Goal: Task Accomplishment & Management: Manage account settings

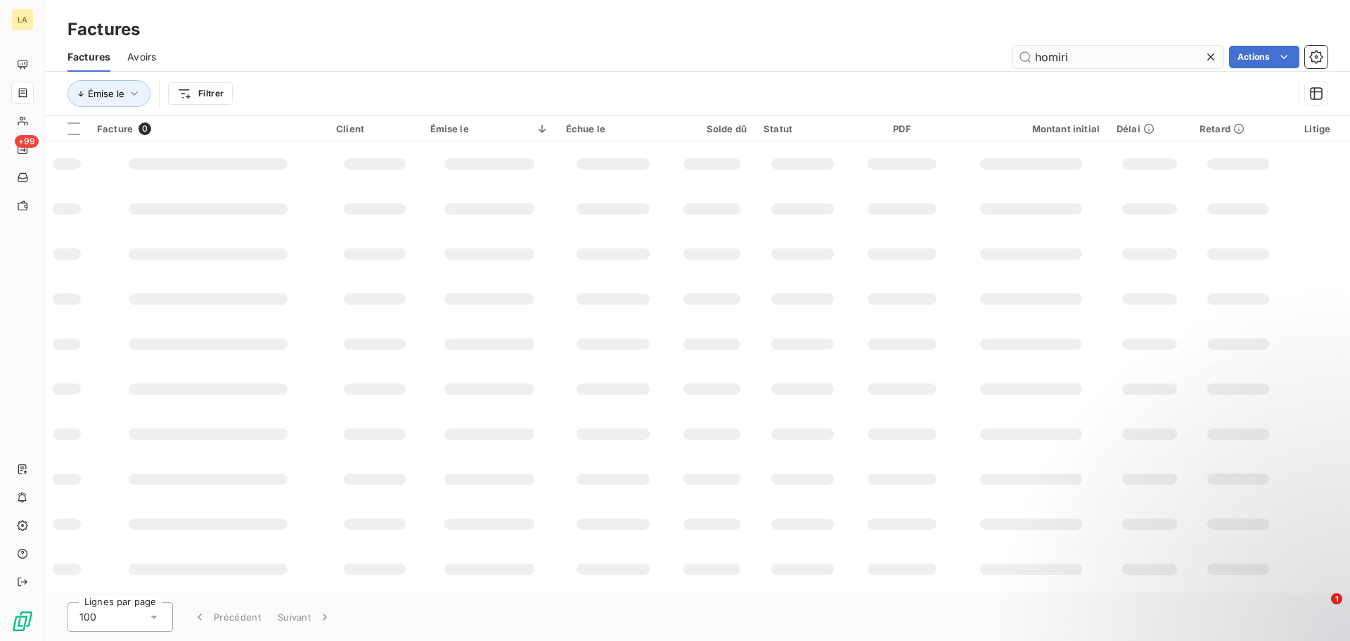
click at [1063, 58] on input "homiri" at bounding box center [1118, 57] width 211 height 23
type input "[PERSON_NAME]"
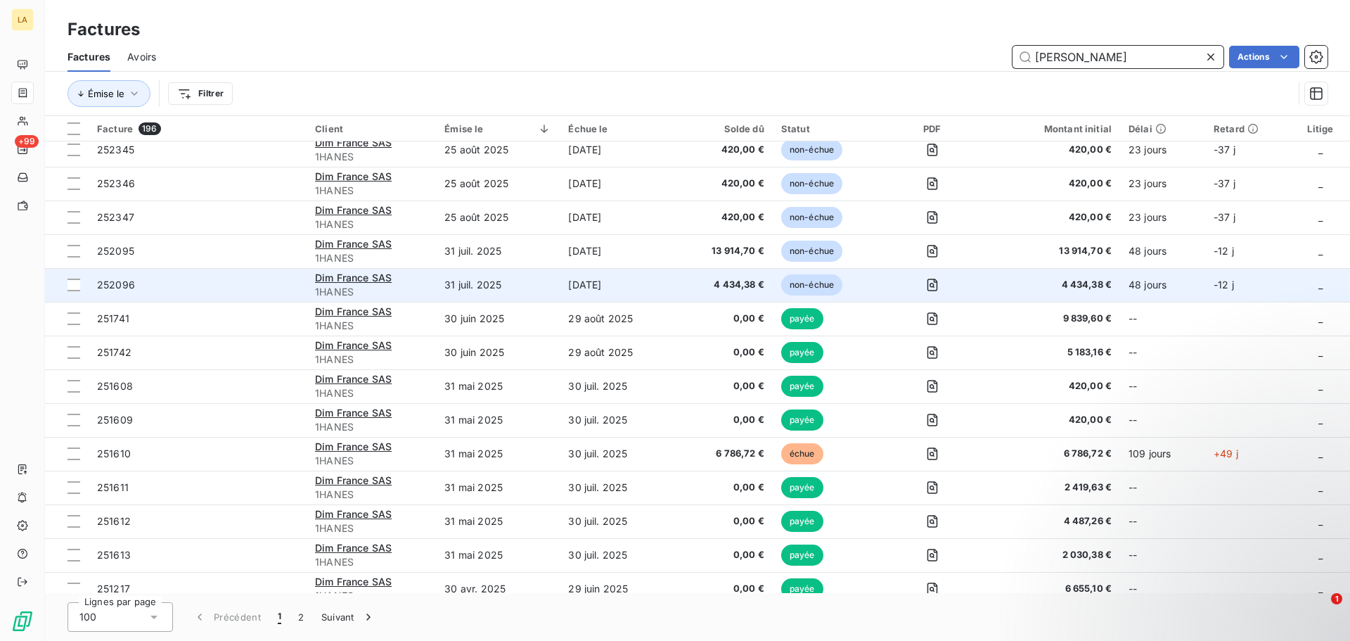
scroll to position [183, 0]
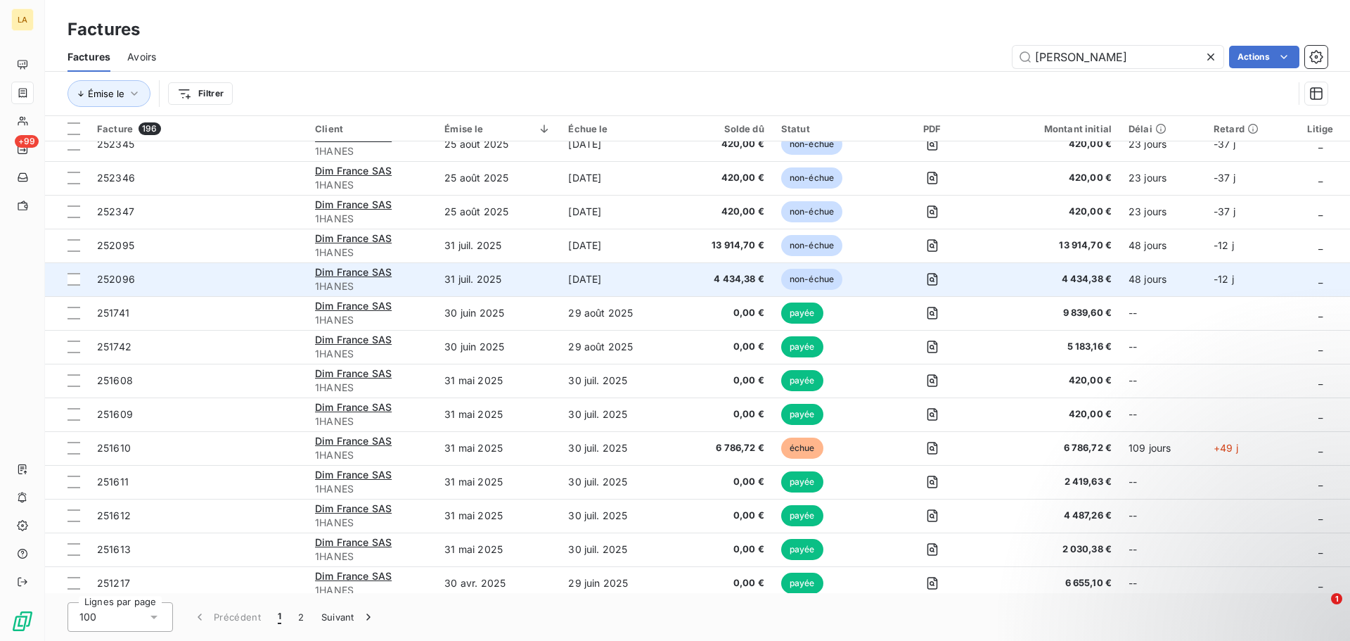
click at [244, 278] on span "252096" at bounding box center [197, 279] width 201 height 14
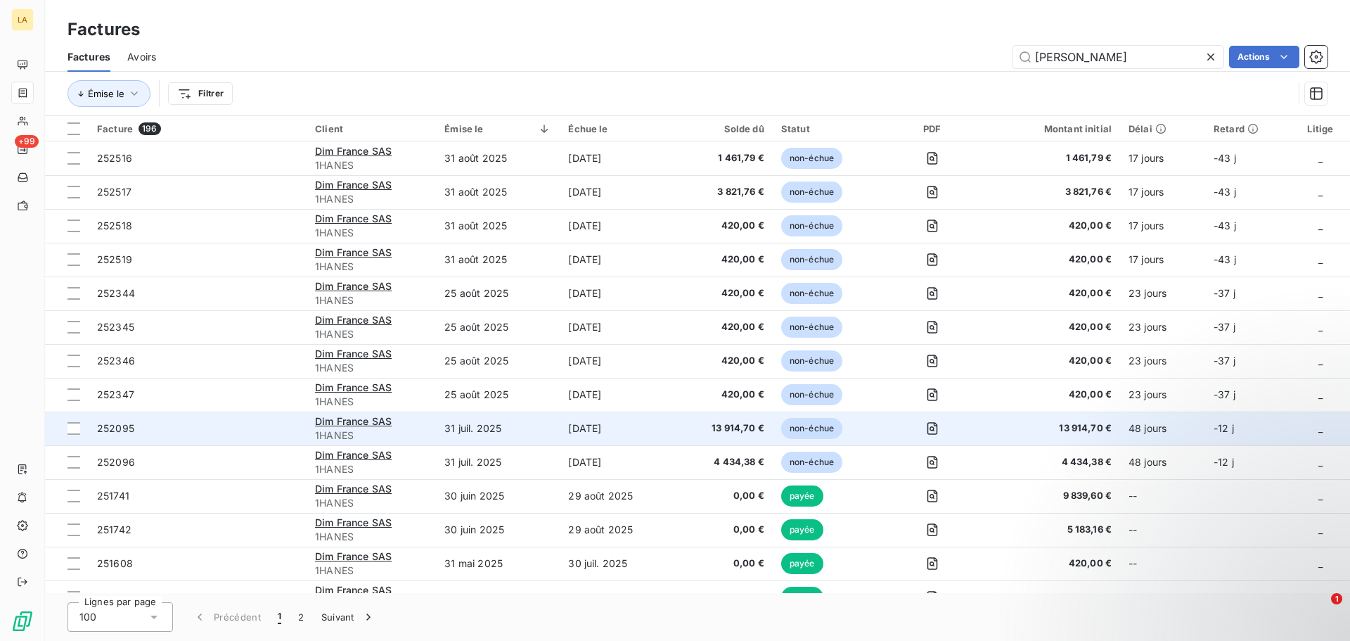
click at [260, 423] on span "252095" at bounding box center [197, 428] width 201 height 14
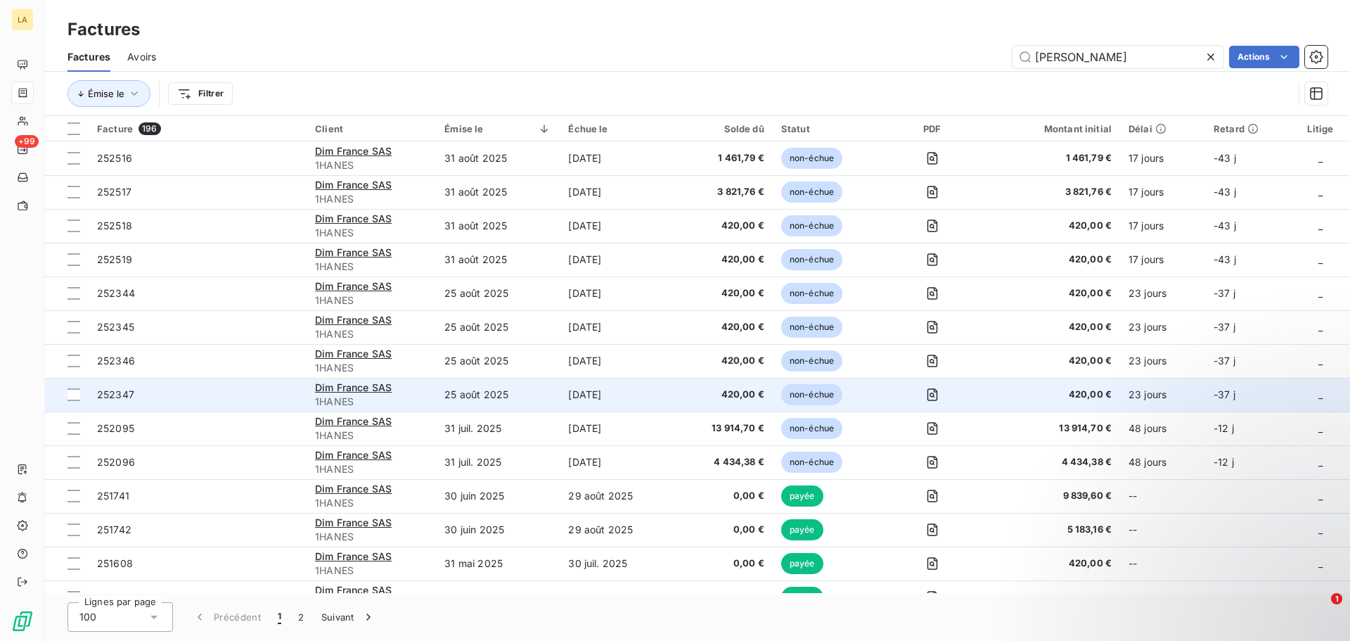
scroll to position [94, 0]
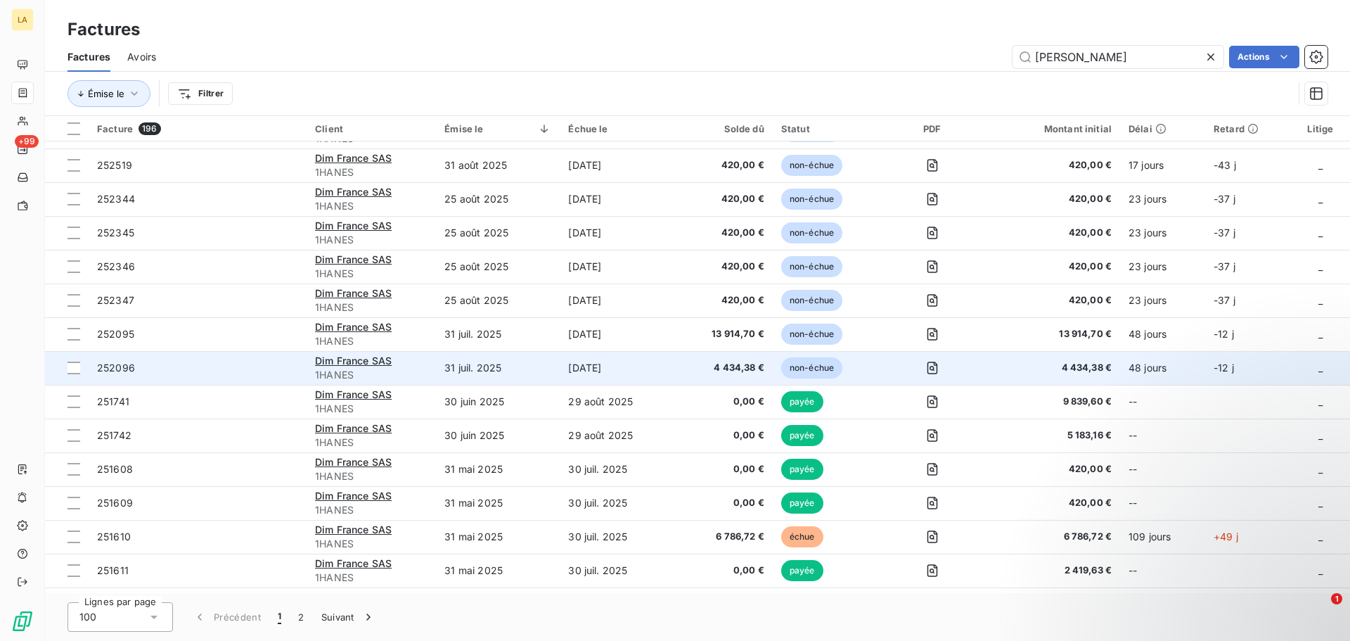
click at [647, 365] on td "[DATE]" at bounding box center [618, 368] width 117 height 34
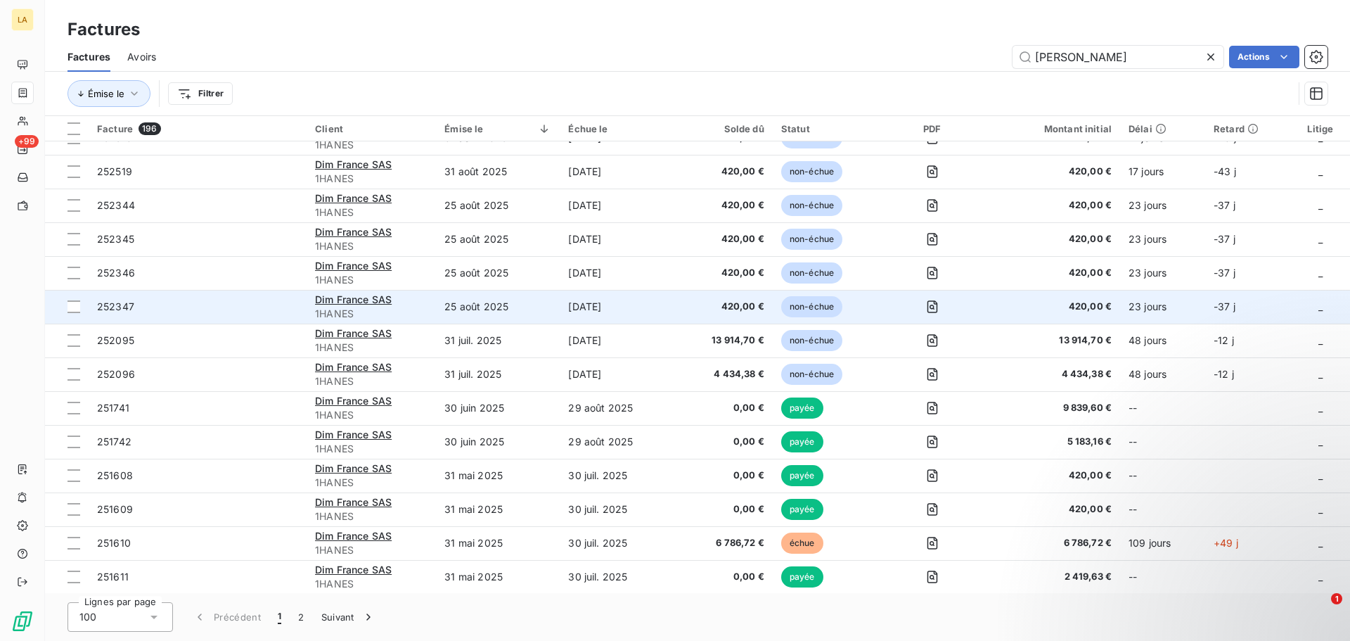
scroll to position [91, 0]
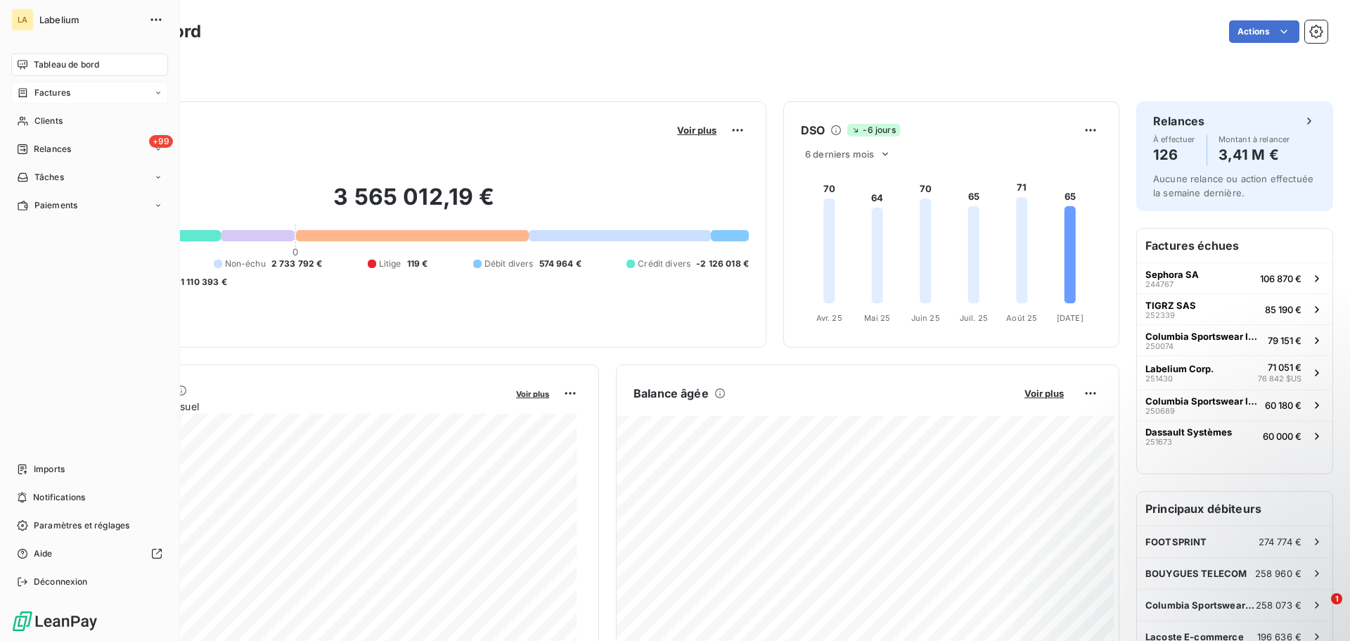
click at [29, 102] on div "Factures" at bounding box center [89, 93] width 157 height 23
click at [94, 122] on div "Factures" at bounding box center [98, 121] width 140 height 23
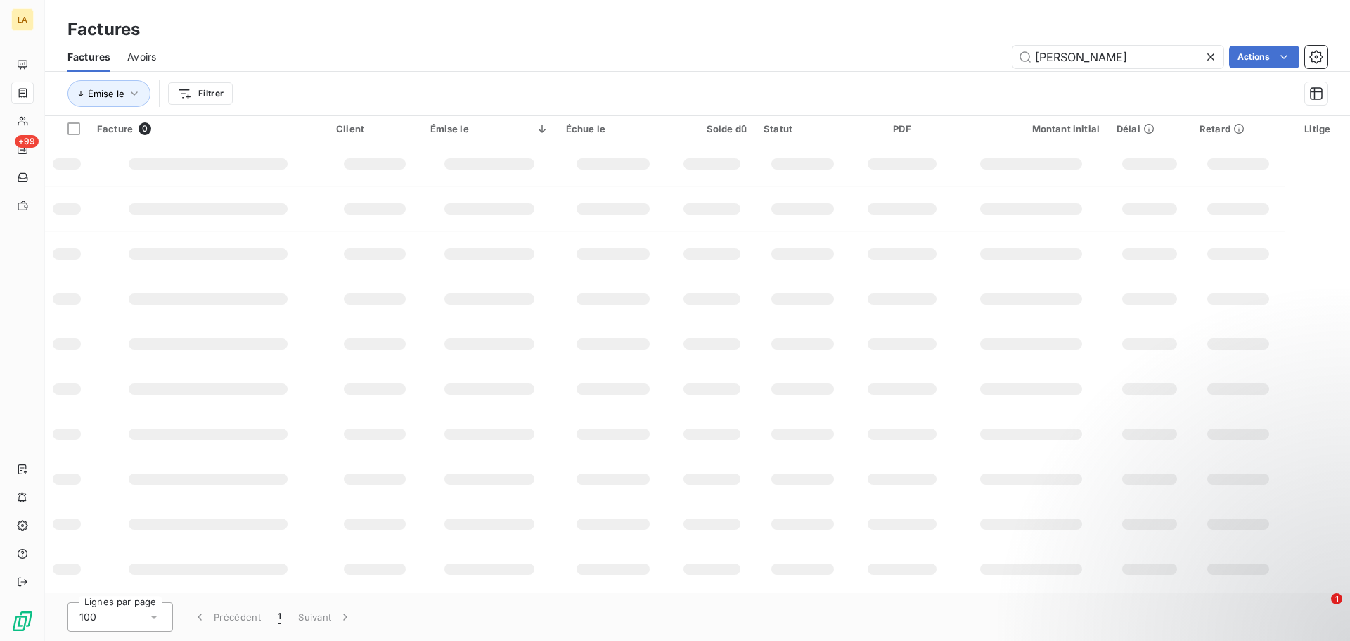
drag, startPoint x: 1063, startPoint y: 54, endPoint x: 977, endPoint y: 56, distance: 86.5
click at [977, 56] on div "[PERSON_NAME] Actions" at bounding box center [750, 57] width 1155 height 23
type input "m"
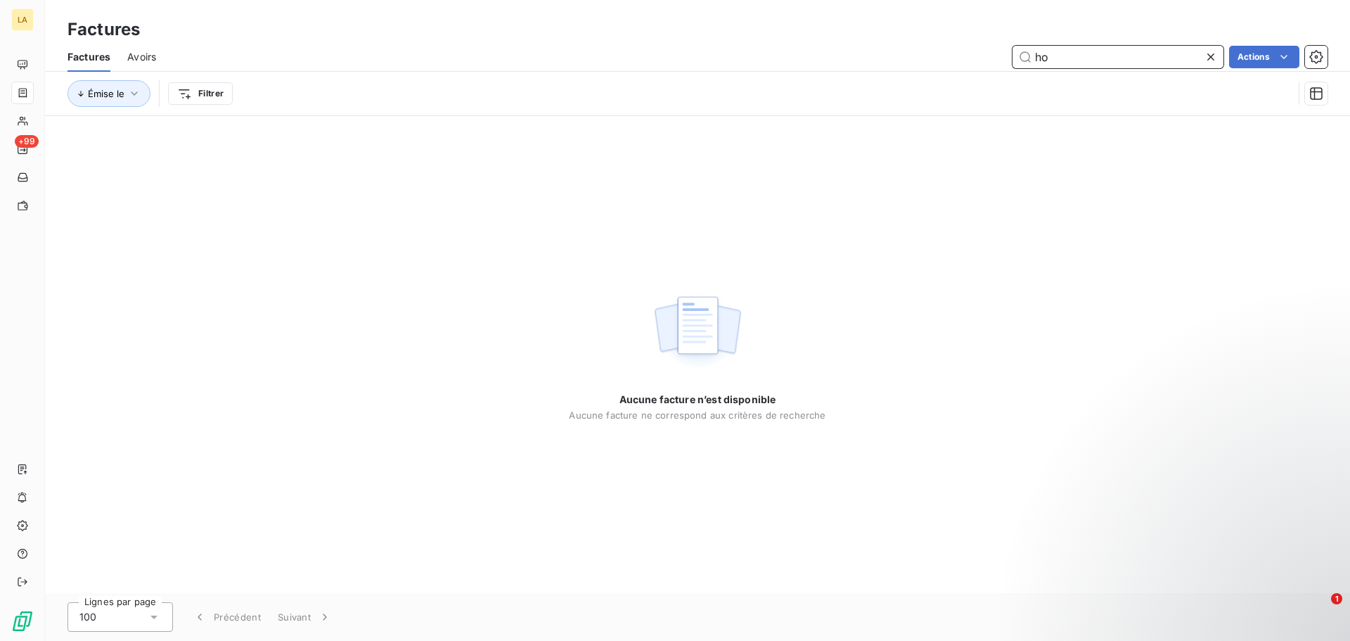
type input "h"
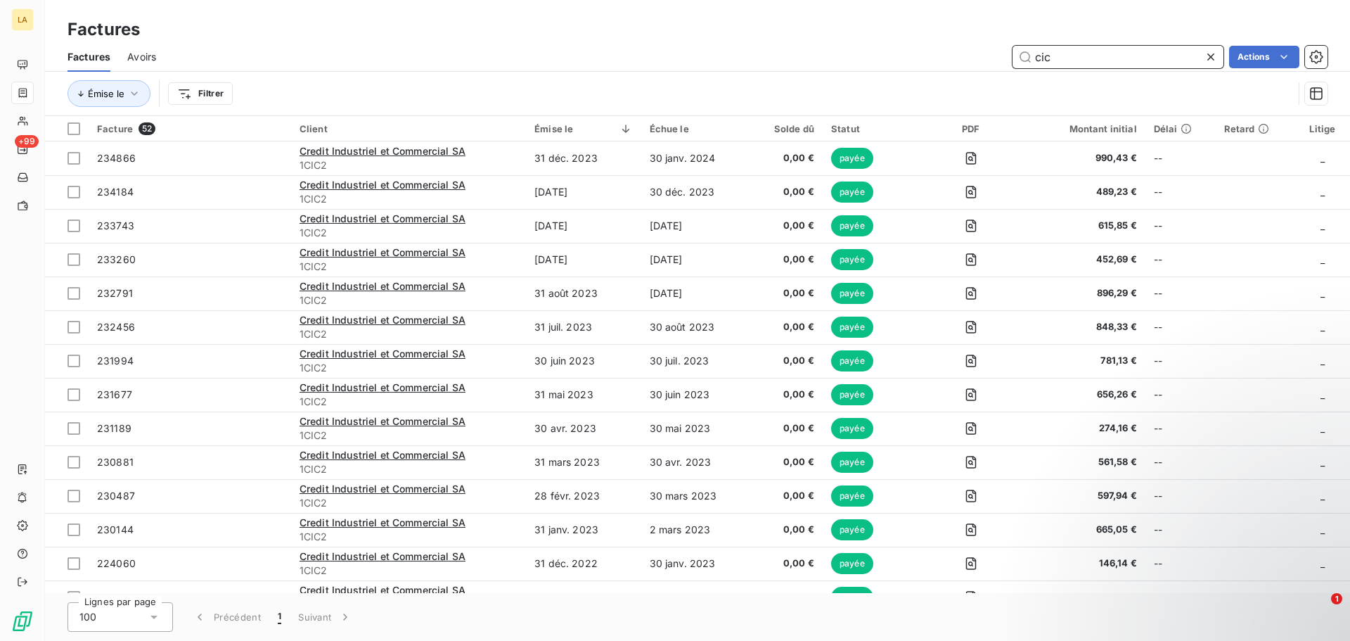
click at [1037, 60] on input "cic" at bounding box center [1118, 57] width 211 height 23
type input "c"
